Goal: Navigation & Orientation: Find specific page/section

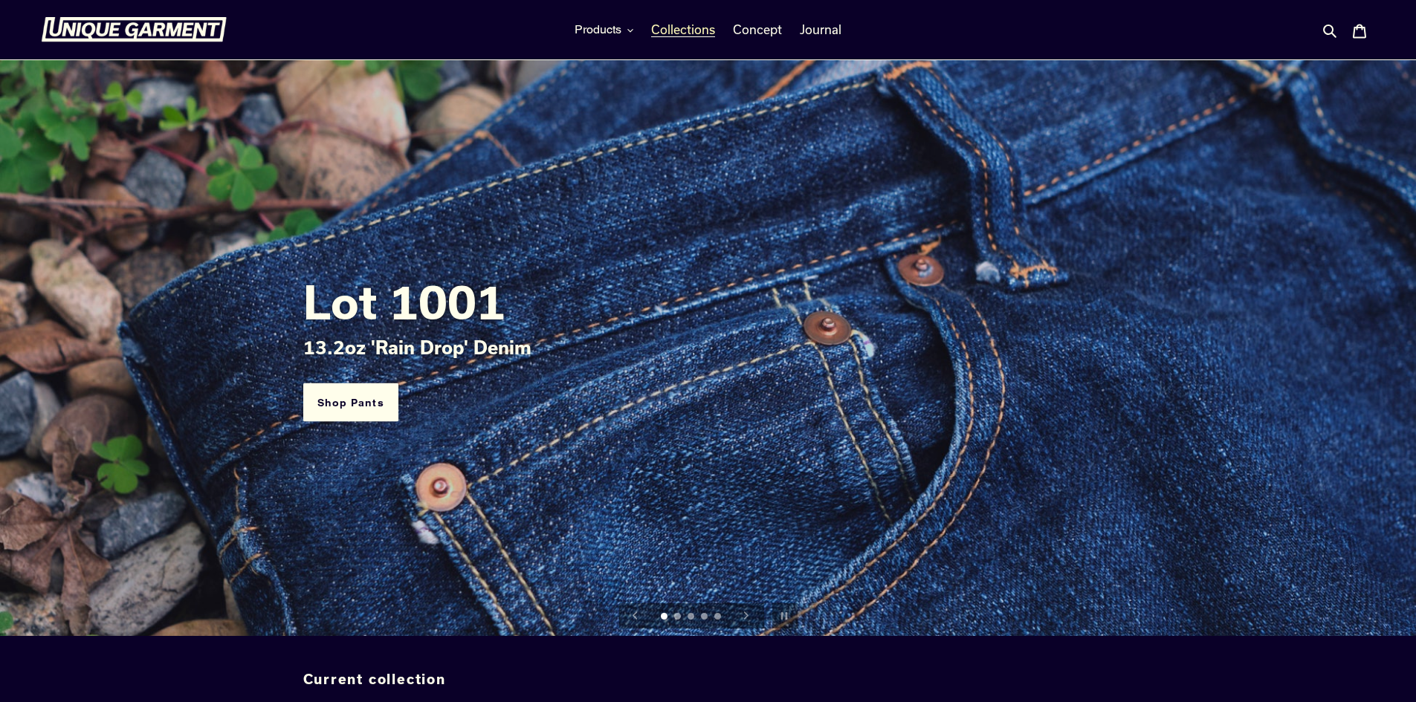
click at [688, 28] on span "Collections" at bounding box center [683, 29] width 64 height 15
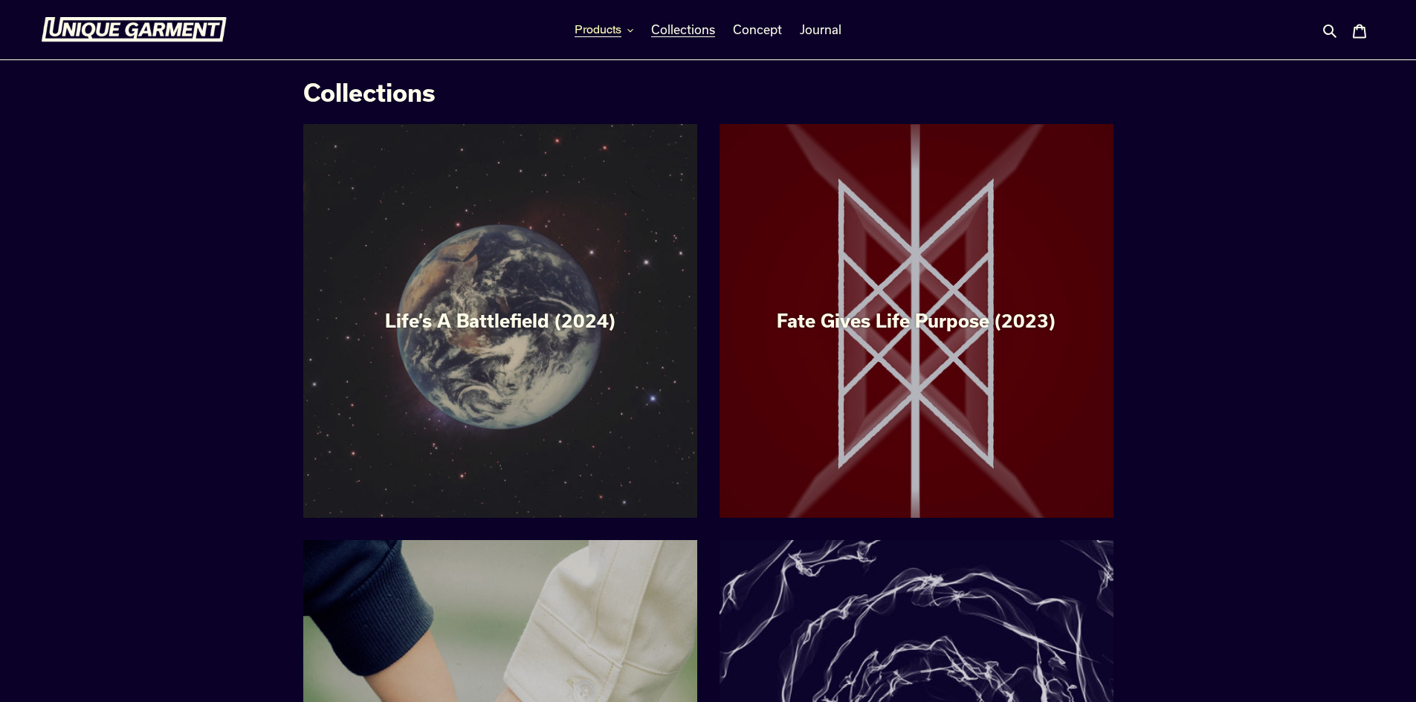
click at [605, 28] on span "Products" at bounding box center [598, 29] width 47 height 15
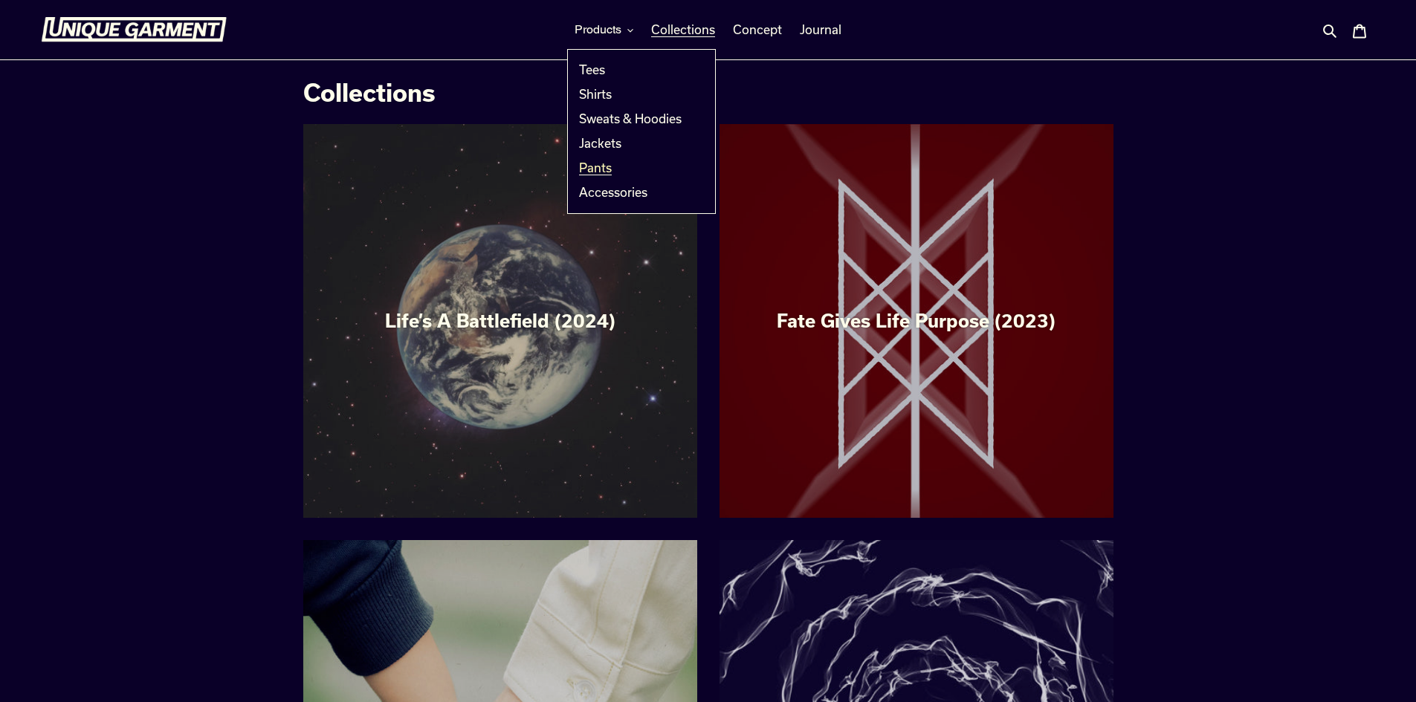
click at [601, 167] on span "Pants" at bounding box center [595, 168] width 33 height 15
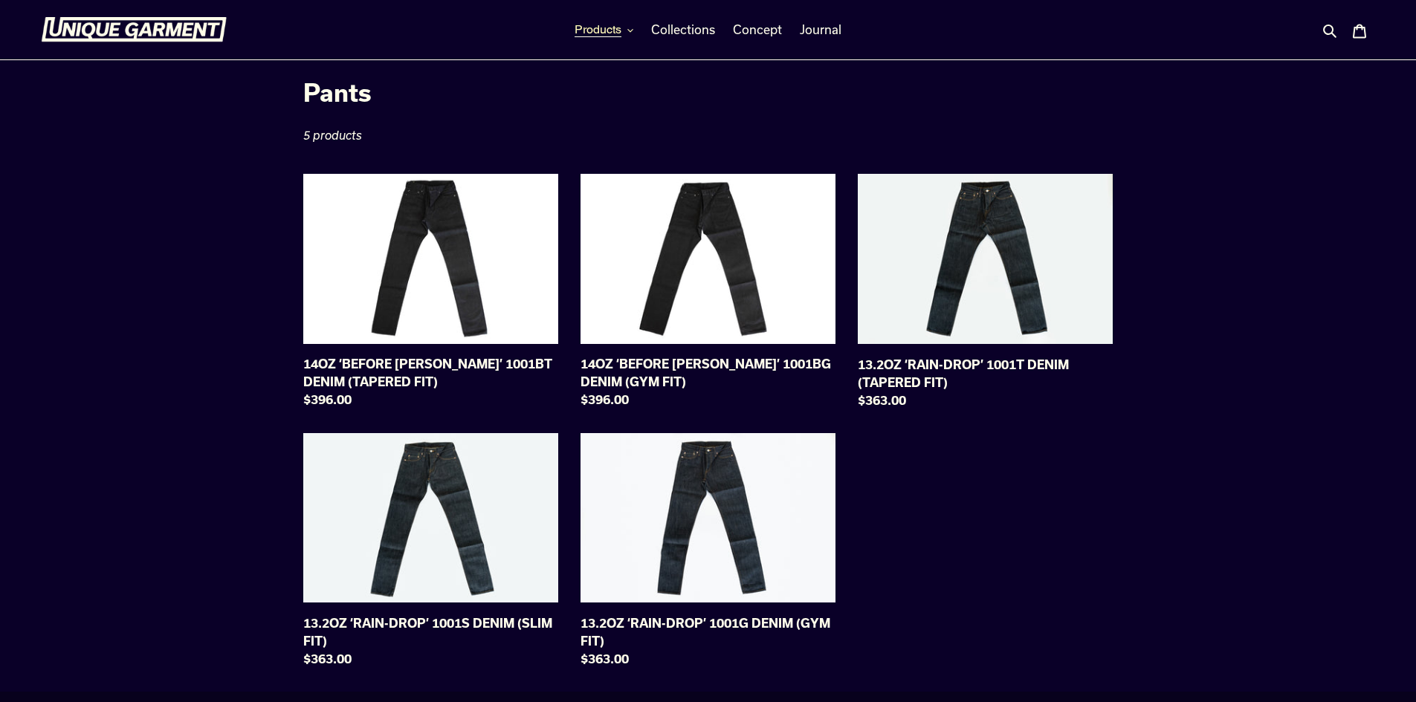
click at [618, 33] on span "Products" at bounding box center [598, 29] width 47 height 15
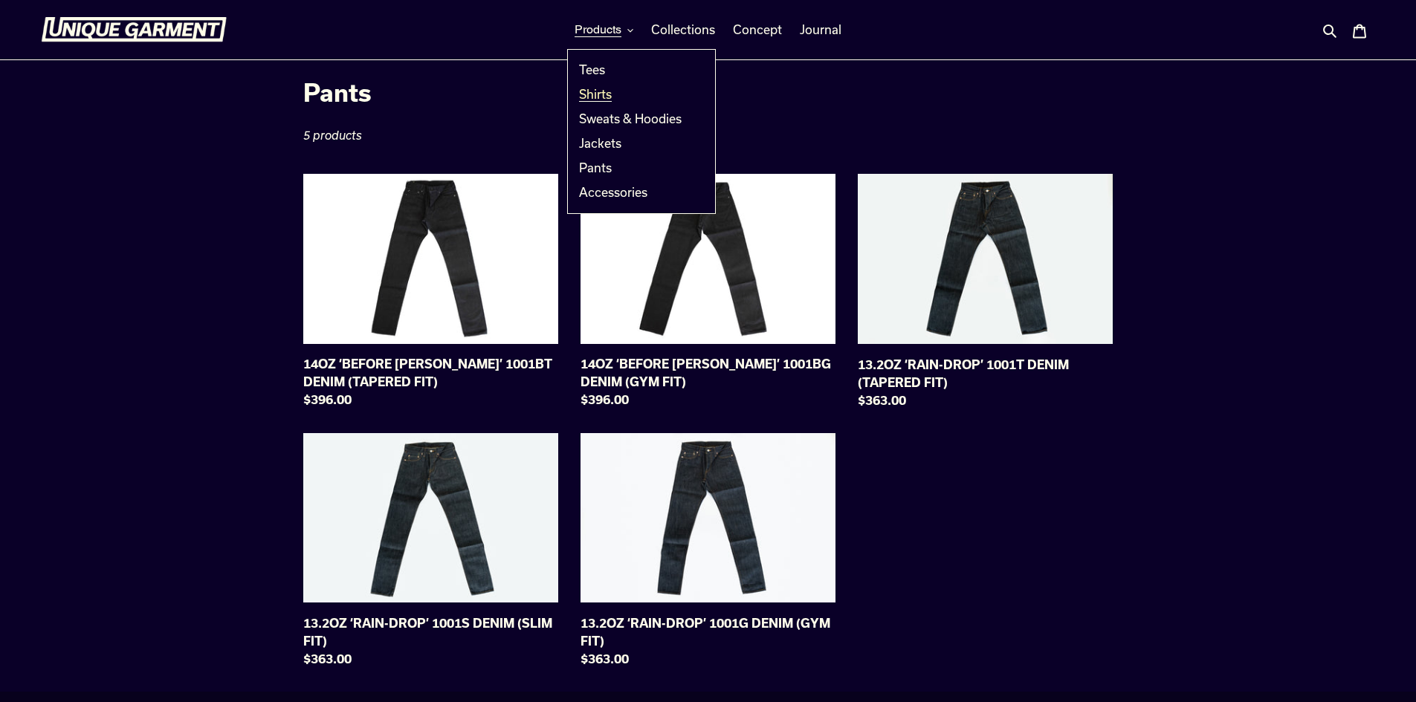
click at [602, 93] on span "Shirts" at bounding box center [595, 94] width 33 height 15
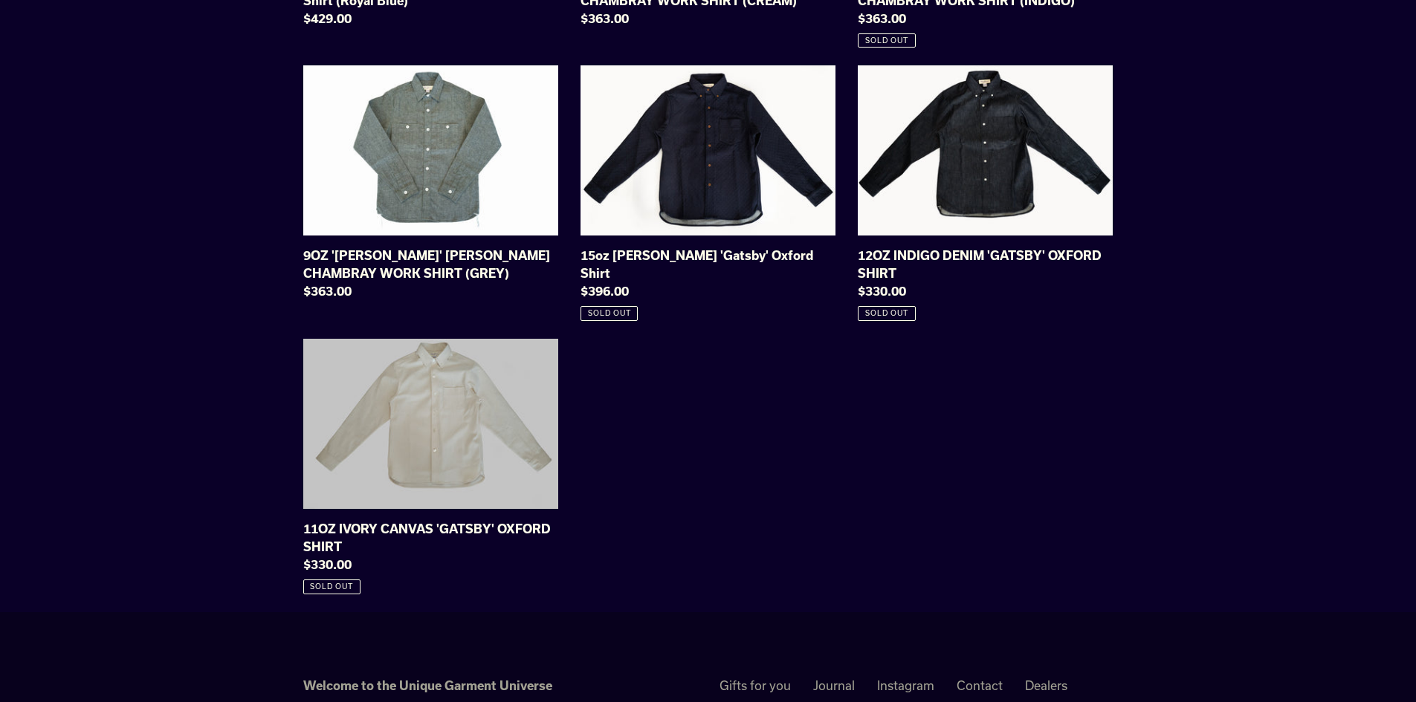
scroll to position [804, 0]
